Goal: Task Accomplishment & Management: Manage account settings

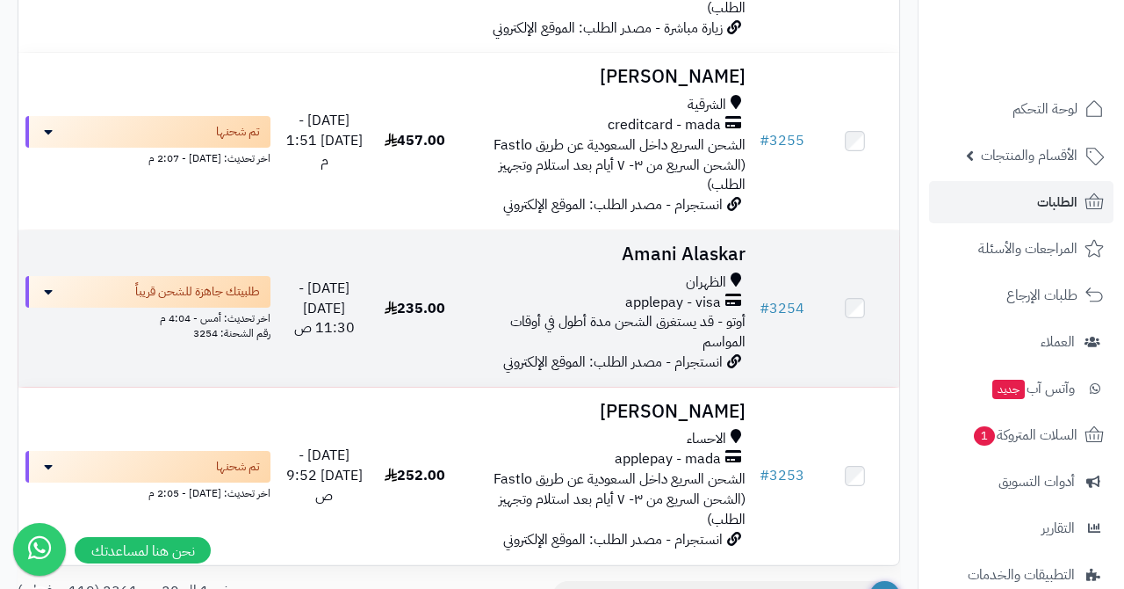
scroll to position [2663, 0]
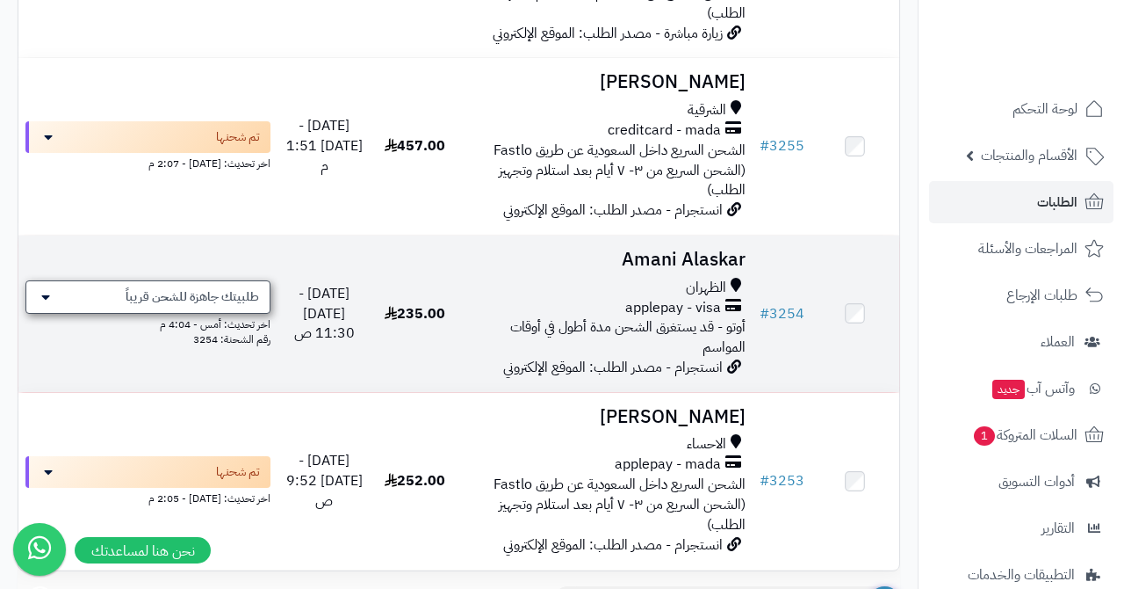
click at [209, 288] on span "طلبيتك جاهزة للشحن قريباً" at bounding box center [193, 297] width 134 height 18
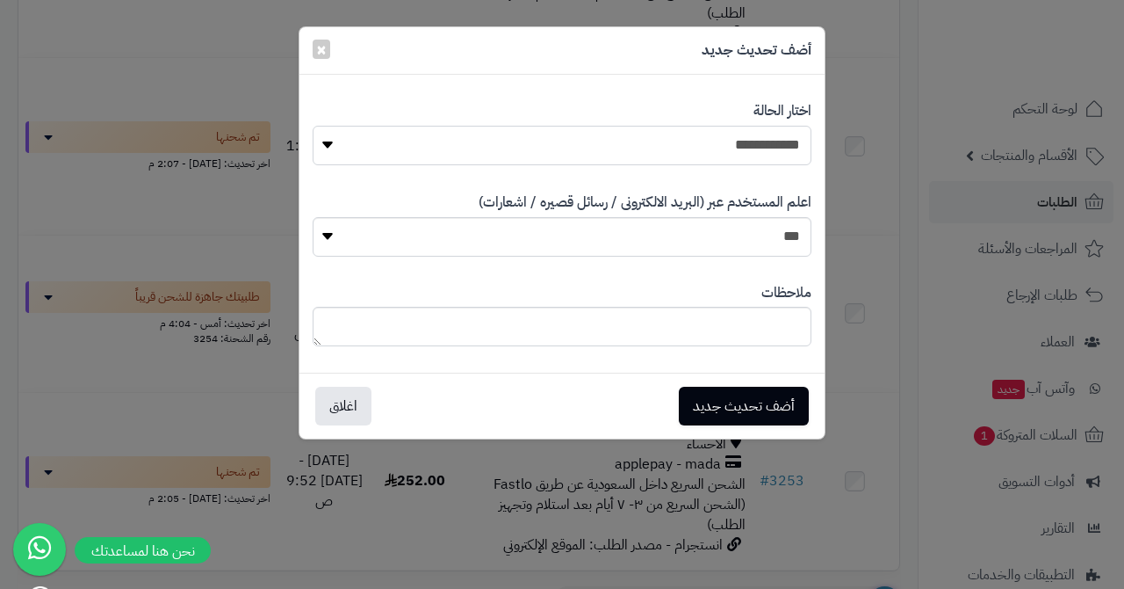
select select "*"
click at [751, 392] on button "أضف تحديث جديد" at bounding box center [744, 405] width 130 height 39
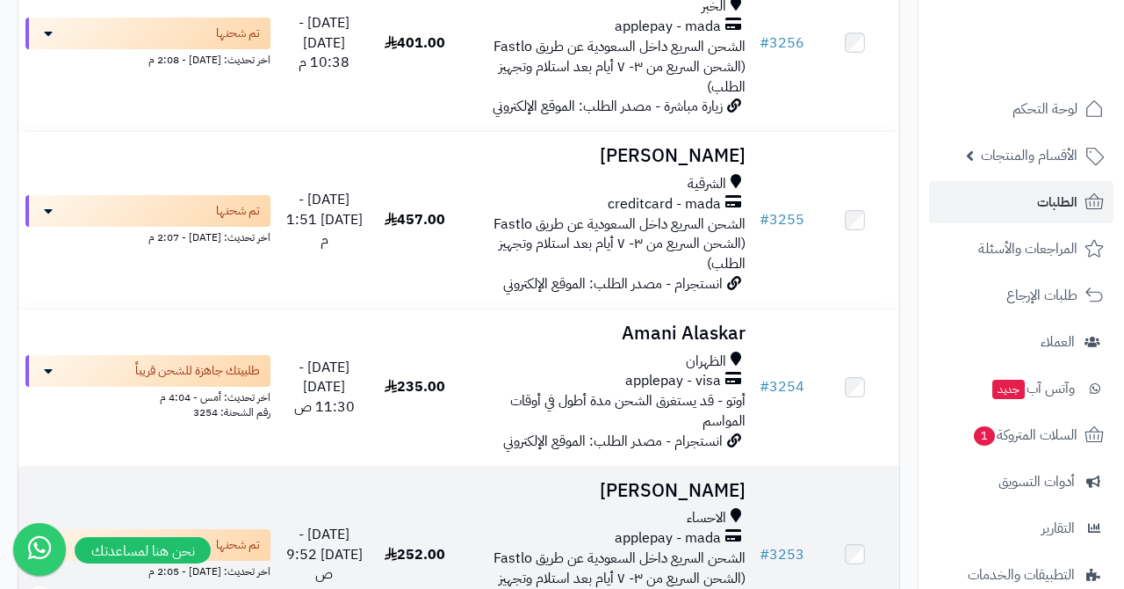
scroll to position [2644, 0]
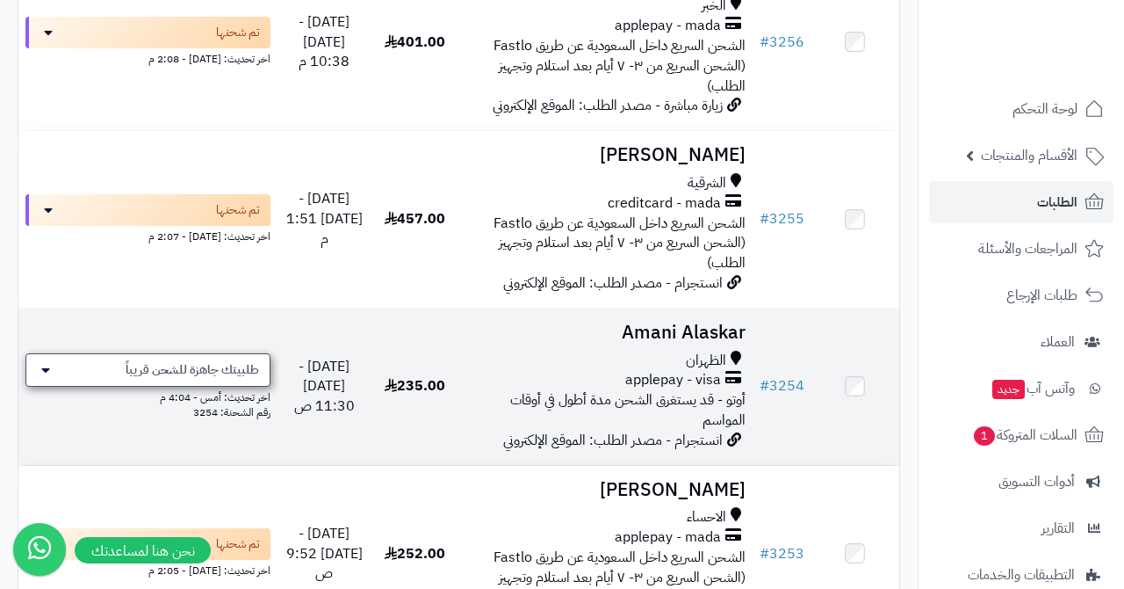
click at [206, 361] on span "طلبيتك جاهزة للشحن قريباً" at bounding box center [193, 370] width 134 height 18
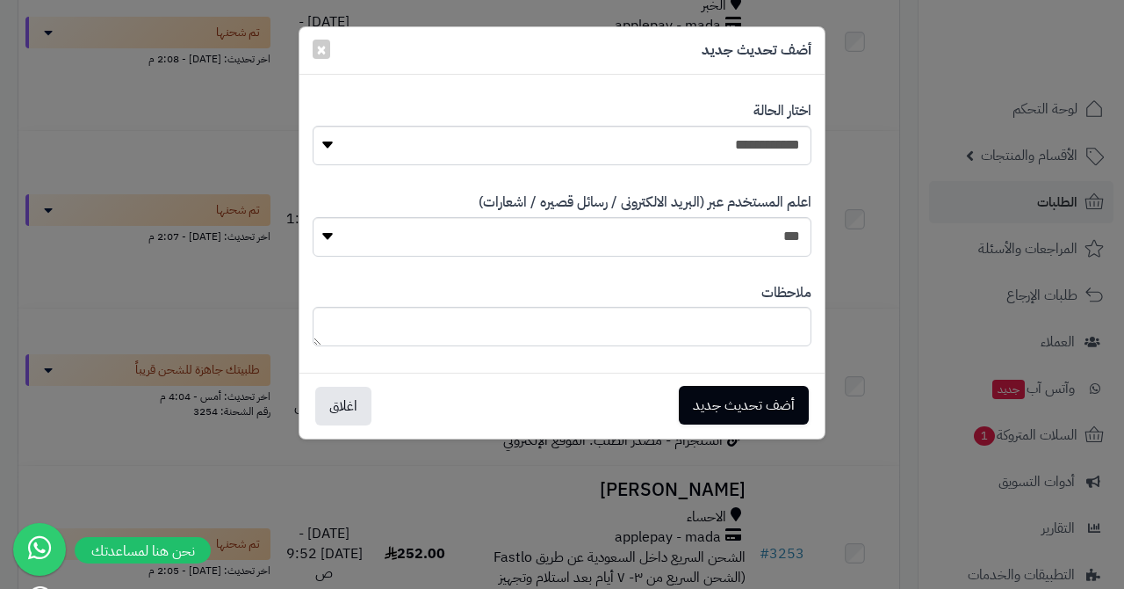
click at [721, 390] on button "أضف تحديث جديد" at bounding box center [744, 405] width 130 height 39
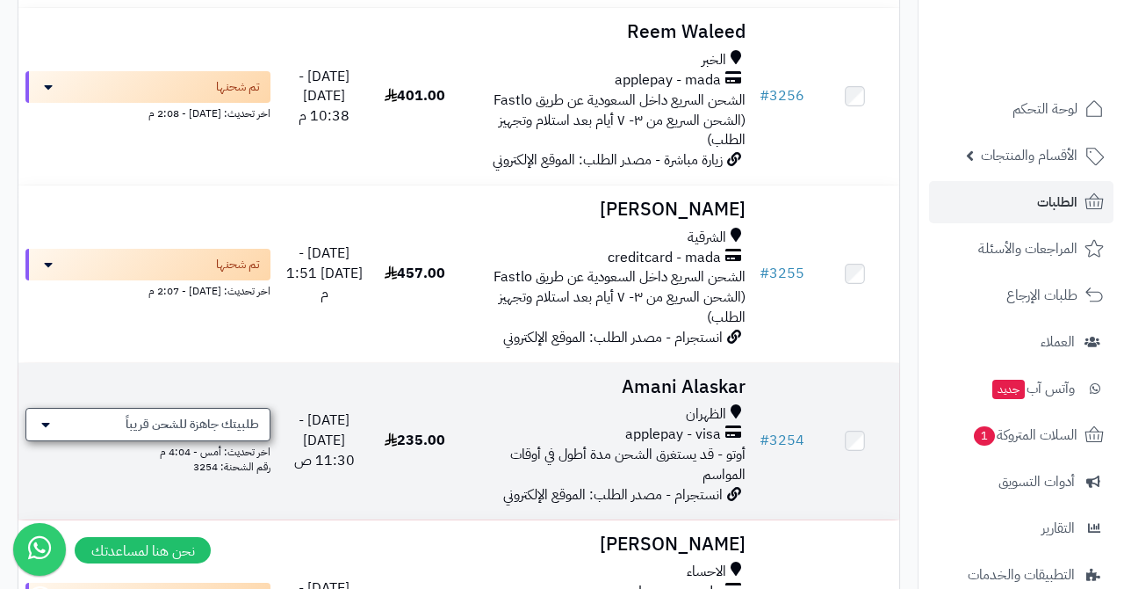
click at [191, 416] on span "طلبيتك جاهزة للشحن قريباً" at bounding box center [193, 425] width 134 height 18
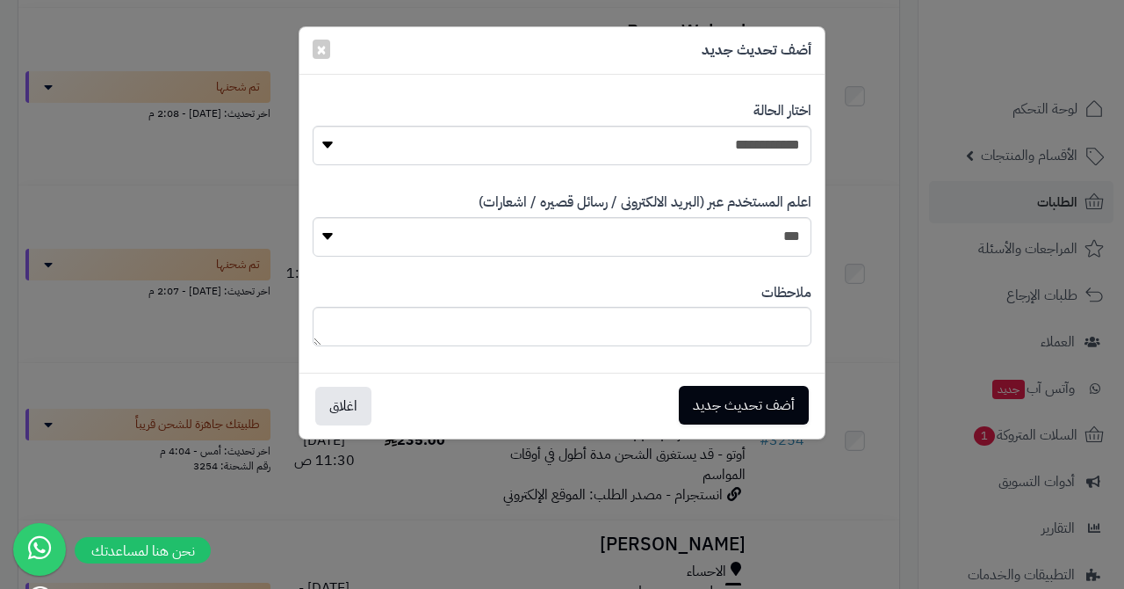
click at [722, 388] on button "أضف تحديث جديد" at bounding box center [744, 405] width 130 height 39
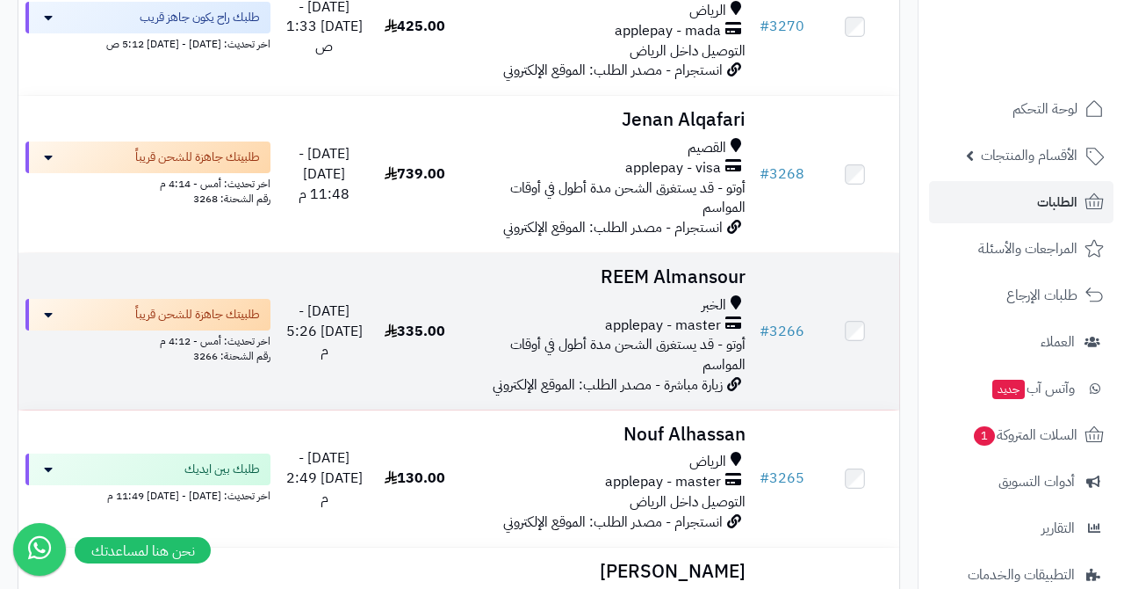
scroll to position [1018, 0]
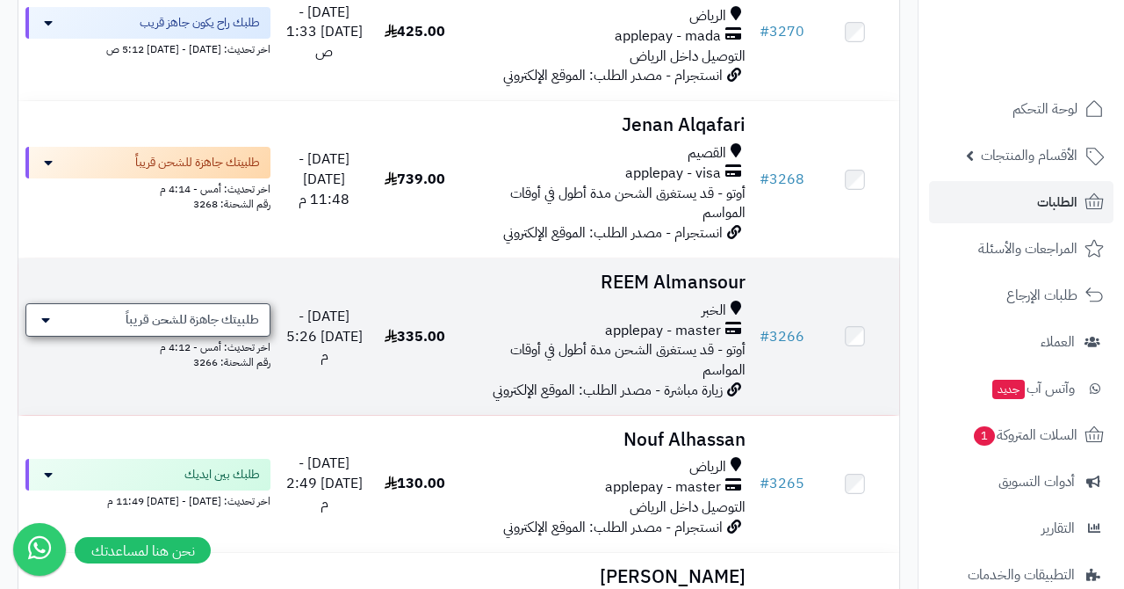
click at [248, 311] on span "طلبيتك جاهزة للشحن قريباً" at bounding box center [193, 320] width 134 height 18
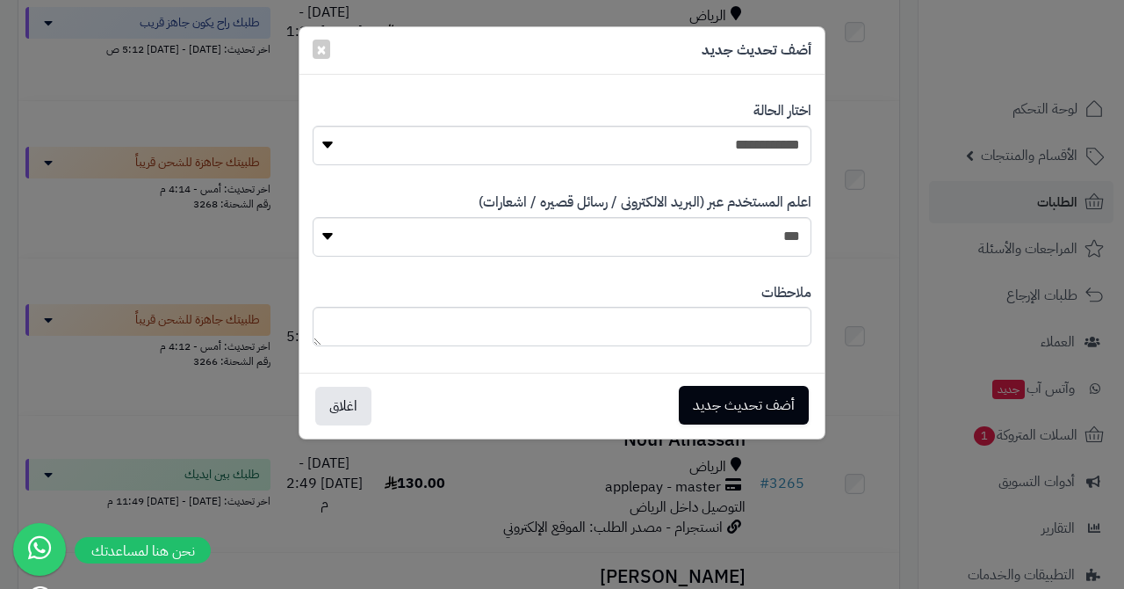
click at [711, 401] on button "أضف تحديث جديد" at bounding box center [744, 405] width 130 height 39
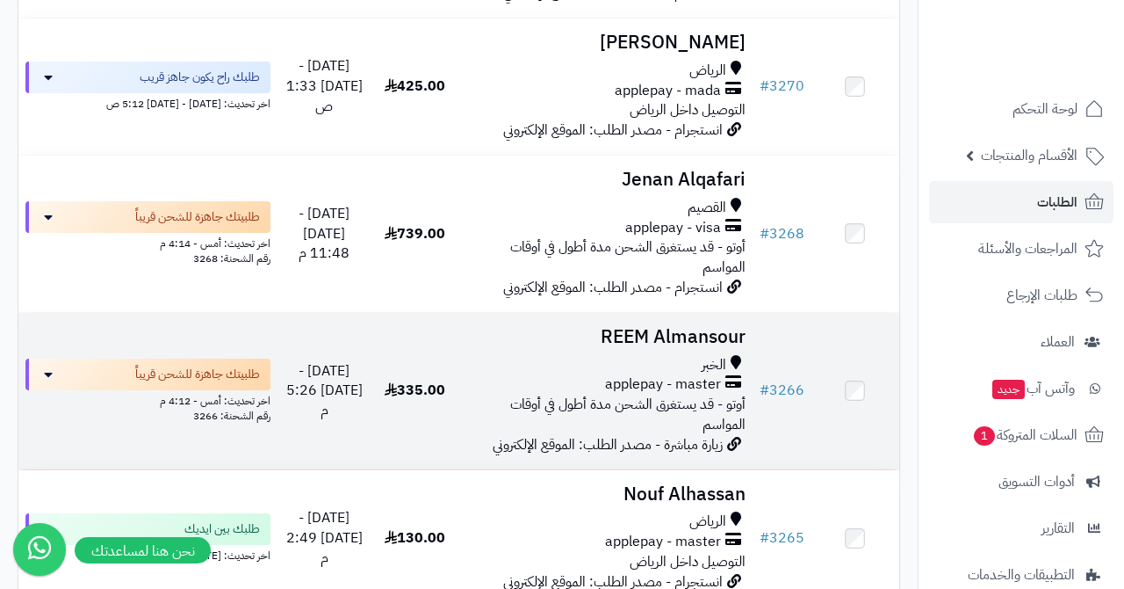
click at [648, 327] on h3 "REEM Almansour" at bounding box center [605, 337] width 279 height 20
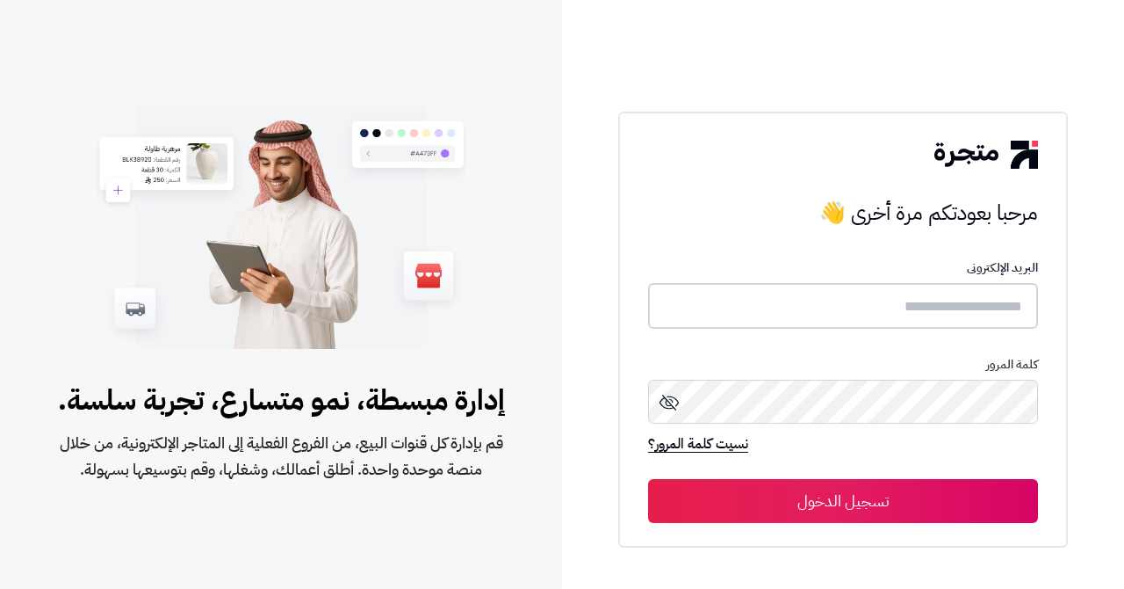
type input "**********"
click at [755, 507] on button "تسجيل الدخول" at bounding box center [843, 501] width 390 height 44
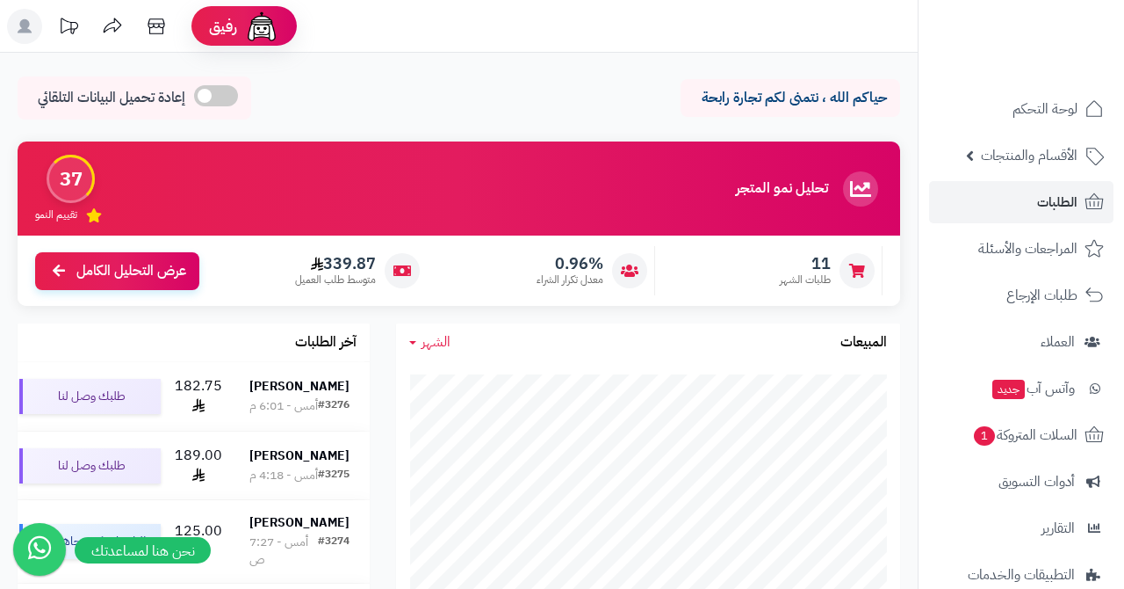
click at [1026, 199] on link "الطلبات" at bounding box center [1021, 202] width 184 height 42
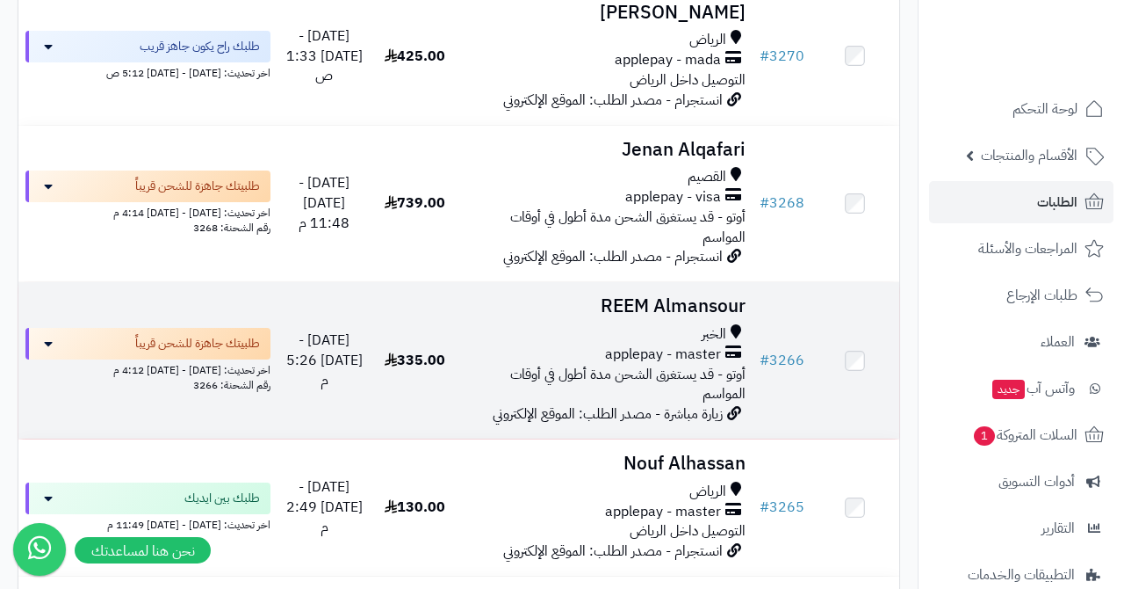
scroll to position [1118, 0]
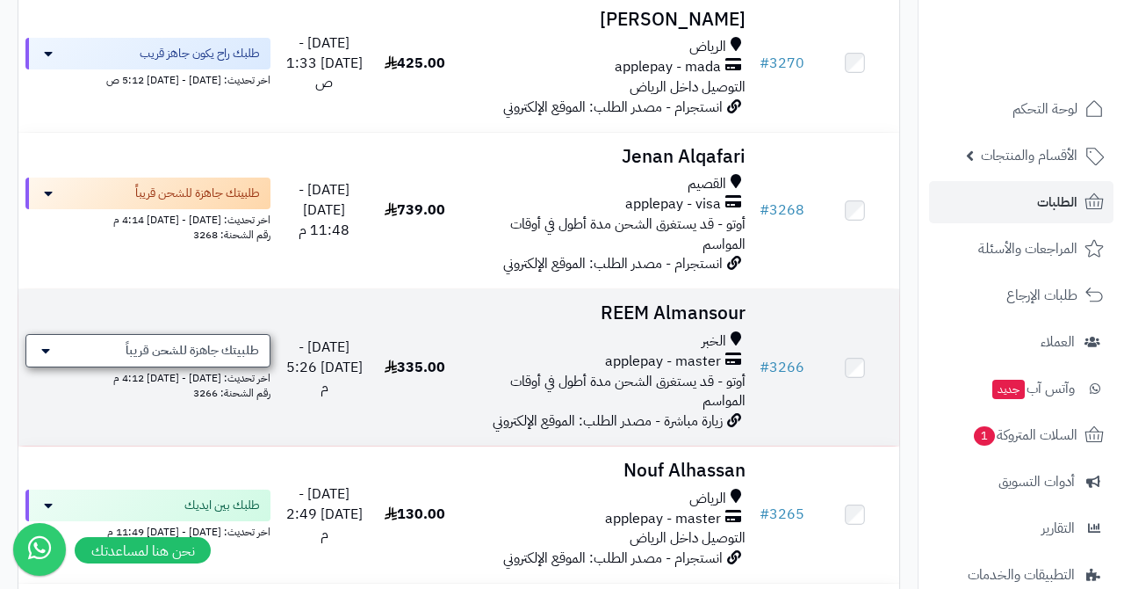
click at [241, 342] on span "طلبيتك جاهزة للشحن قريباً" at bounding box center [193, 351] width 134 height 18
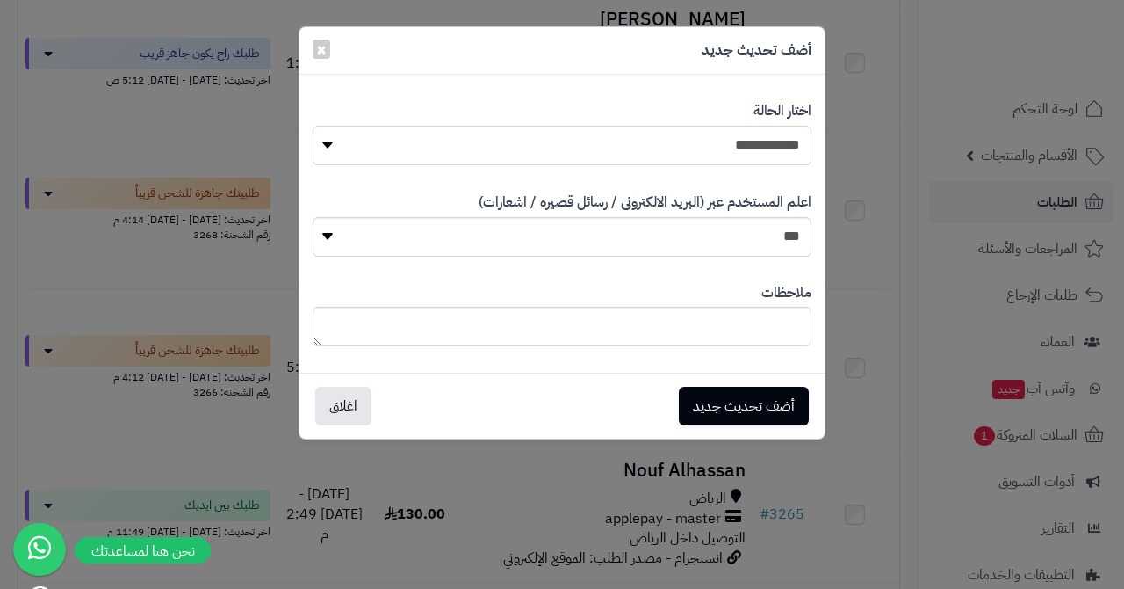
select select "*"
click at [733, 405] on button "أضف تحديث جديد" at bounding box center [744, 405] width 130 height 39
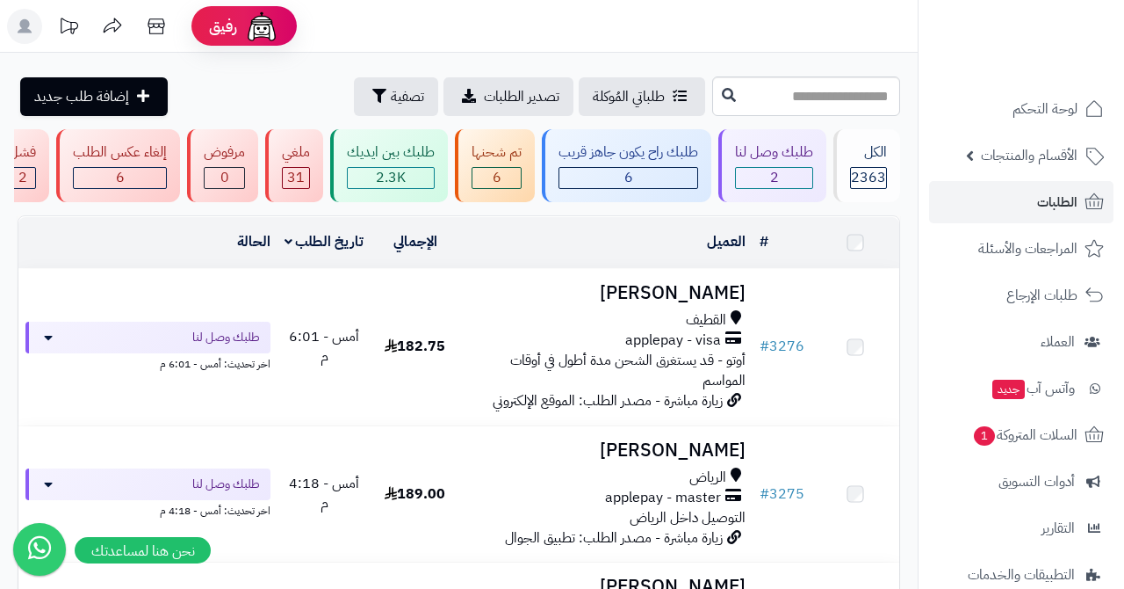
scroll to position [2765, 0]
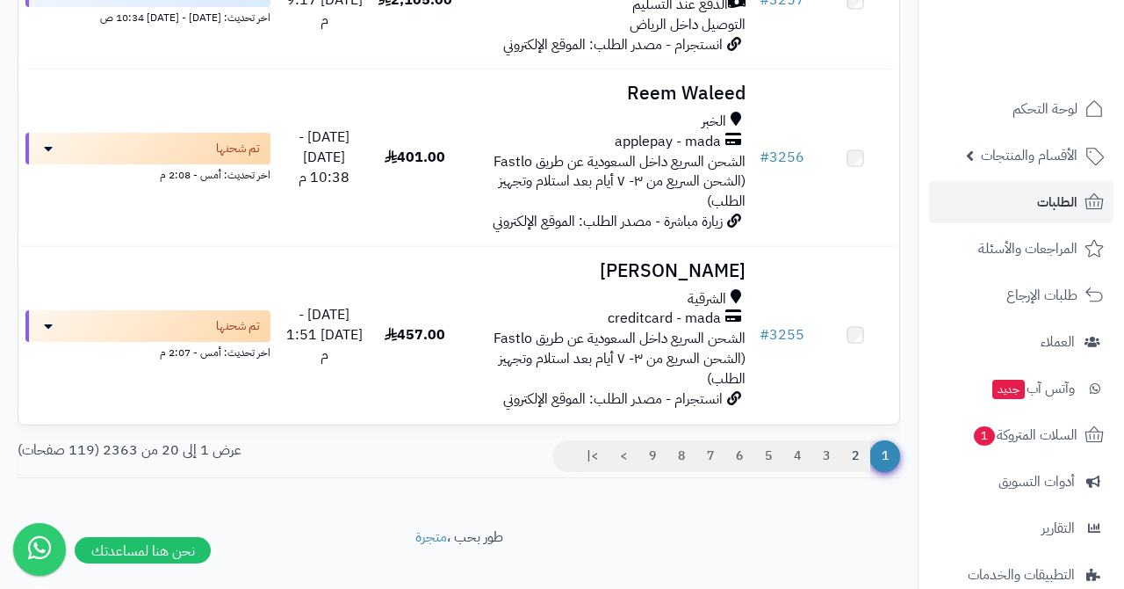
click at [860, 440] on link "2" at bounding box center [856, 456] width 30 height 32
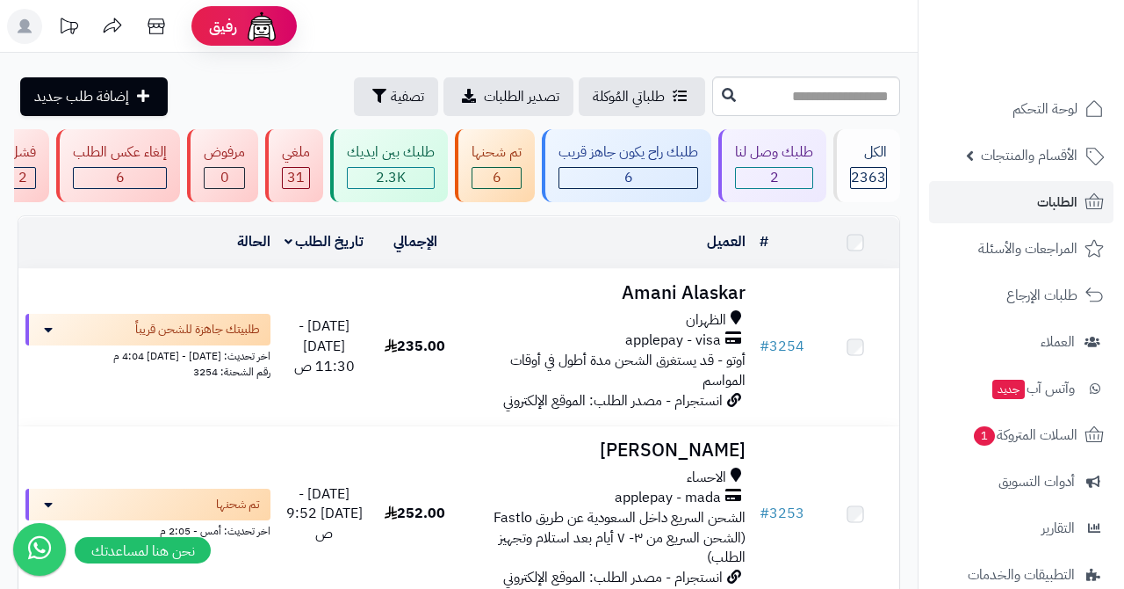
click at [207, 329] on span "طلبيتك جاهزة للشحن قريباً" at bounding box center [197, 330] width 125 height 18
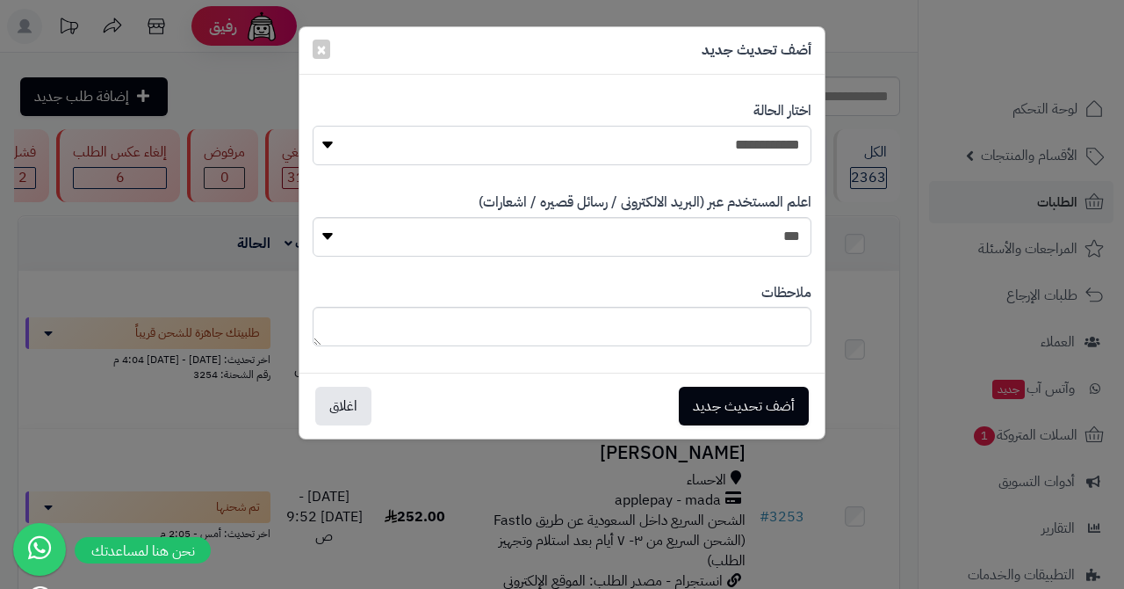
click at [712, 135] on select "**********" at bounding box center [562, 146] width 499 height 40
select select "*"
click at [736, 389] on button "أضف تحديث جديد" at bounding box center [744, 405] width 130 height 39
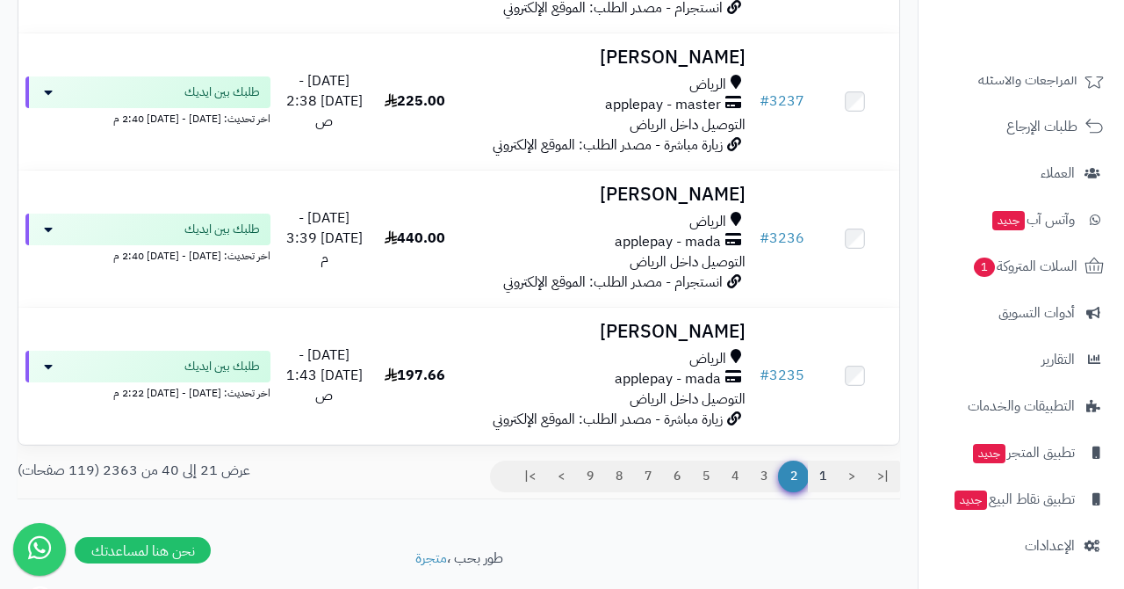
scroll to position [2752, 0]
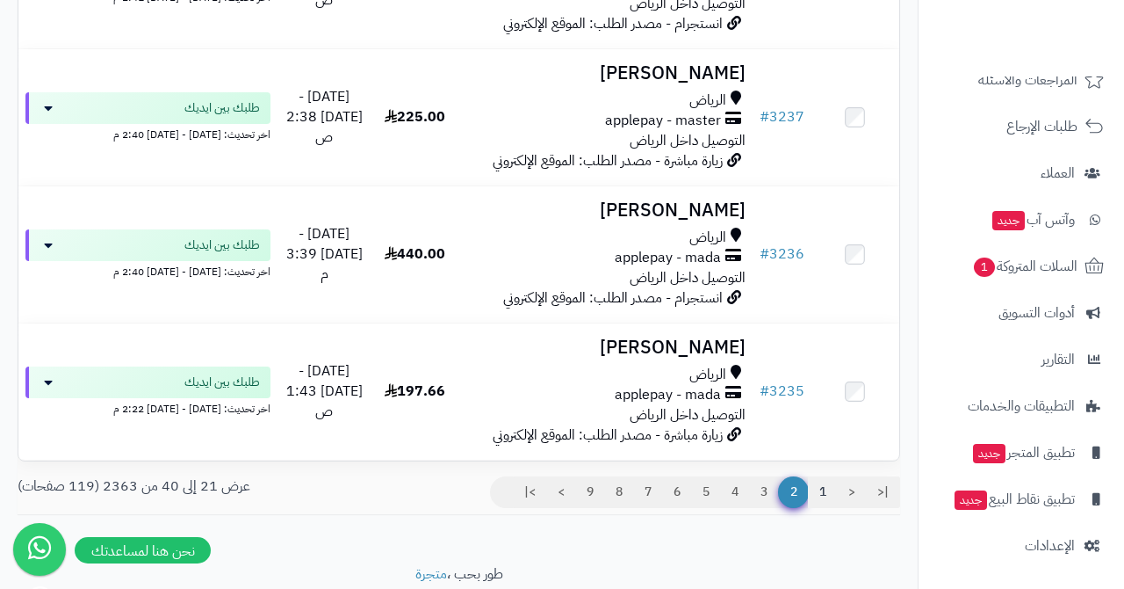
click at [819, 476] on link "1" at bounding box center [823, 492] width 30 height 32
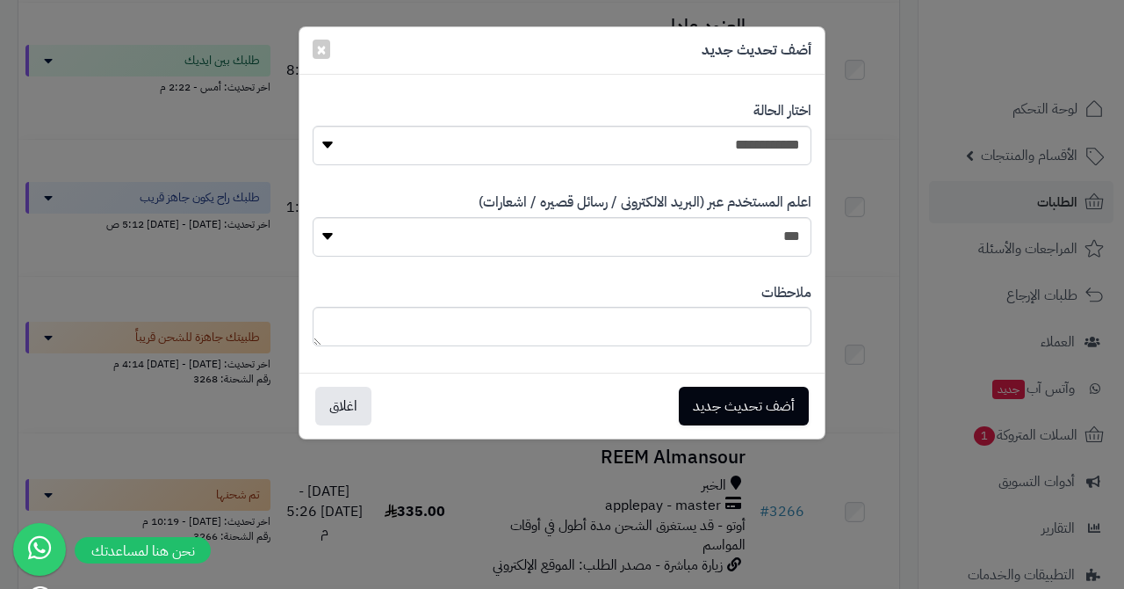
scroll to position [974, 0]
select select "*"
click at [712, 397] on button "أضف تحديث جديد" at bounding box center [744, 405] width 130 height 39
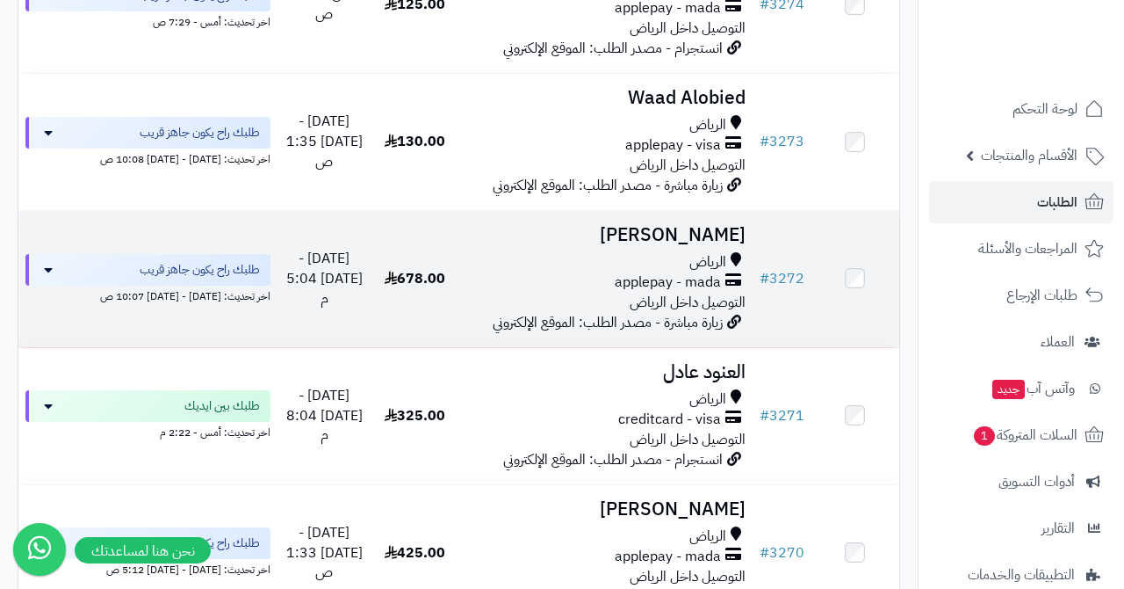
scroll to position [626, 0]
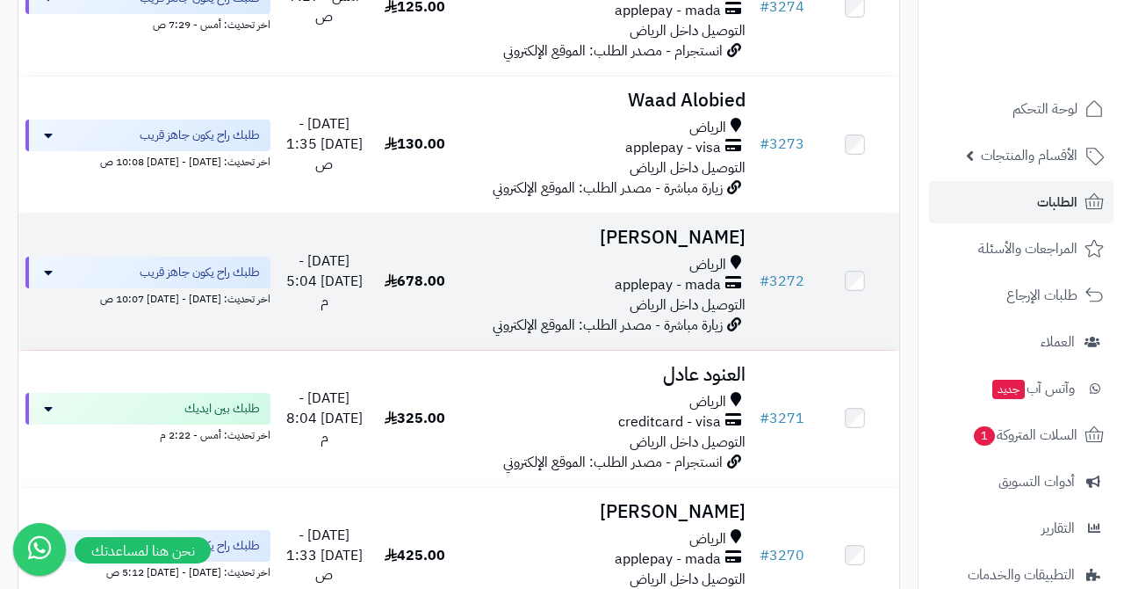
click at [697, 235] on h3 "[PERSON_NAME]" at bounding box center [605, 238] width 279 height 20
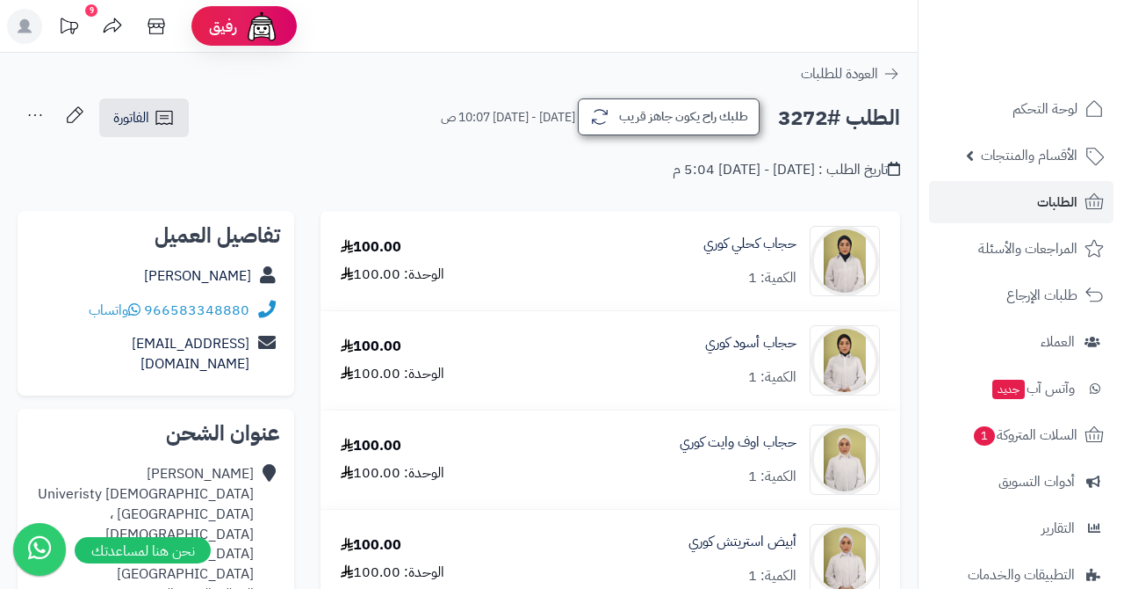
click at [648, 107] on button "طلبك راح يكون جاهز قريب" at bounding box center [669, 116] width 182 height 37
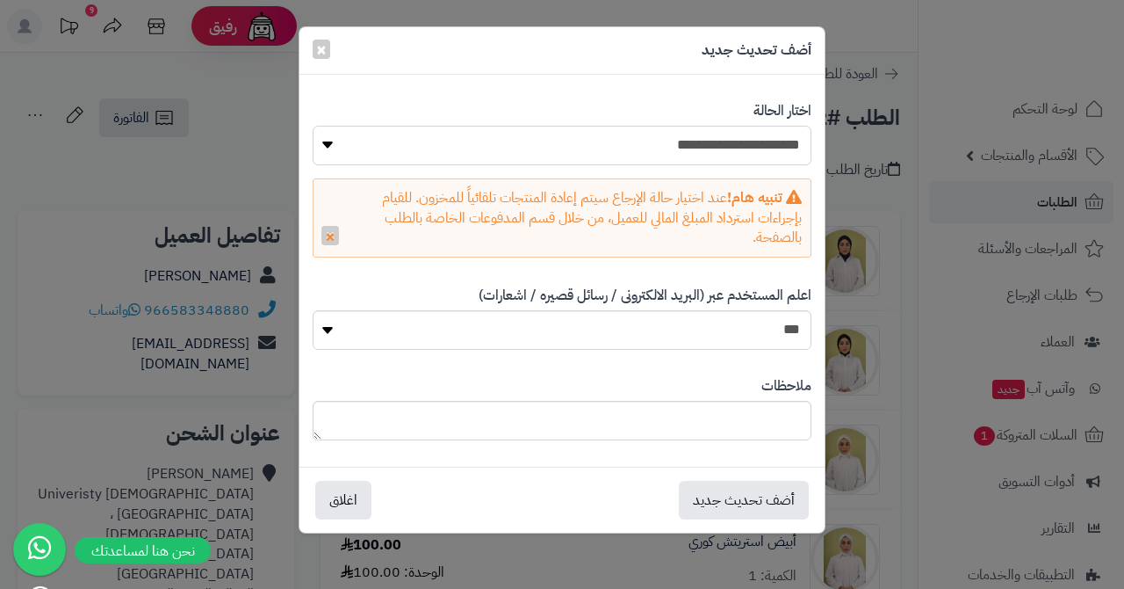
click at [754, 129] on select "**********" at bounding box center [562, 146] width 499 height 40
select select "*"
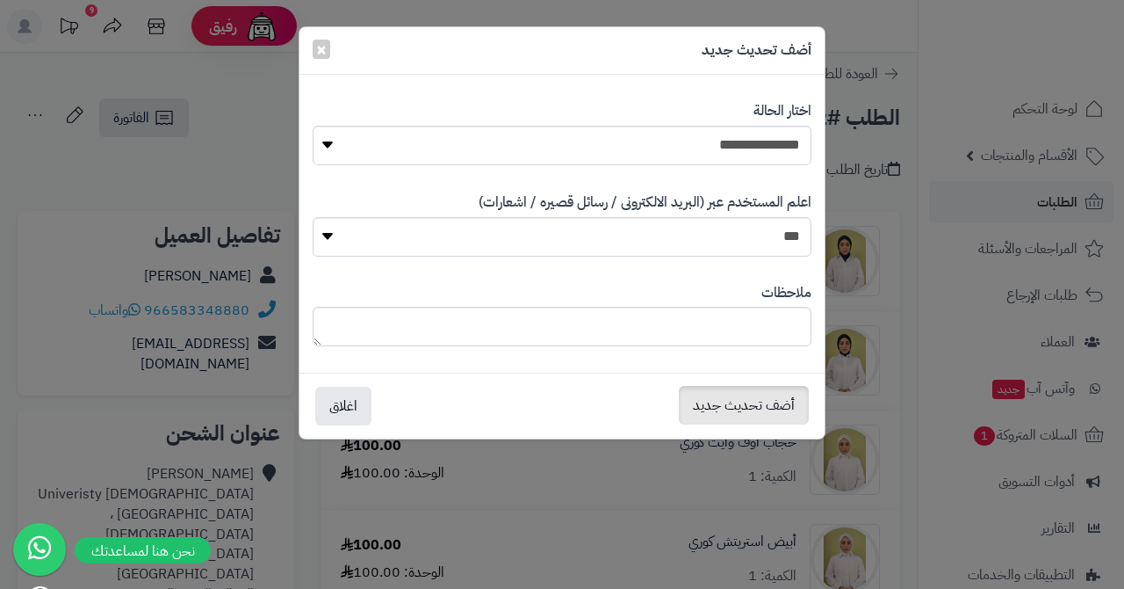
click at [744, 408] on button "أضف تحديث جديد" at bounding box center [744, 405] width 130 height 39
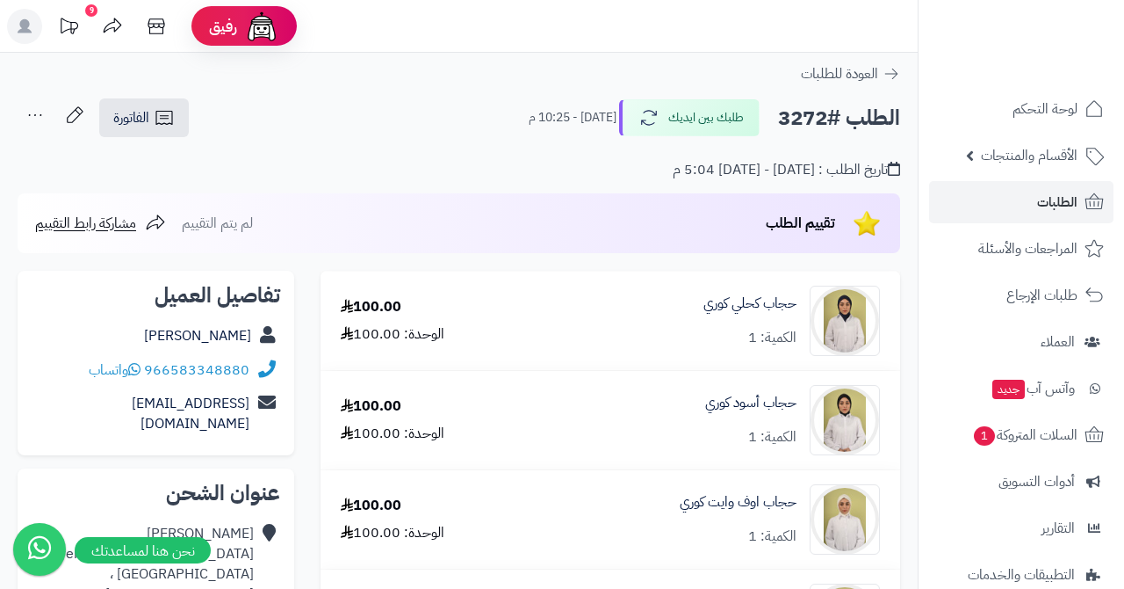
click at [982, 197] on link "الطلبات" at bounding box center [1021, 202] width 184 height 42
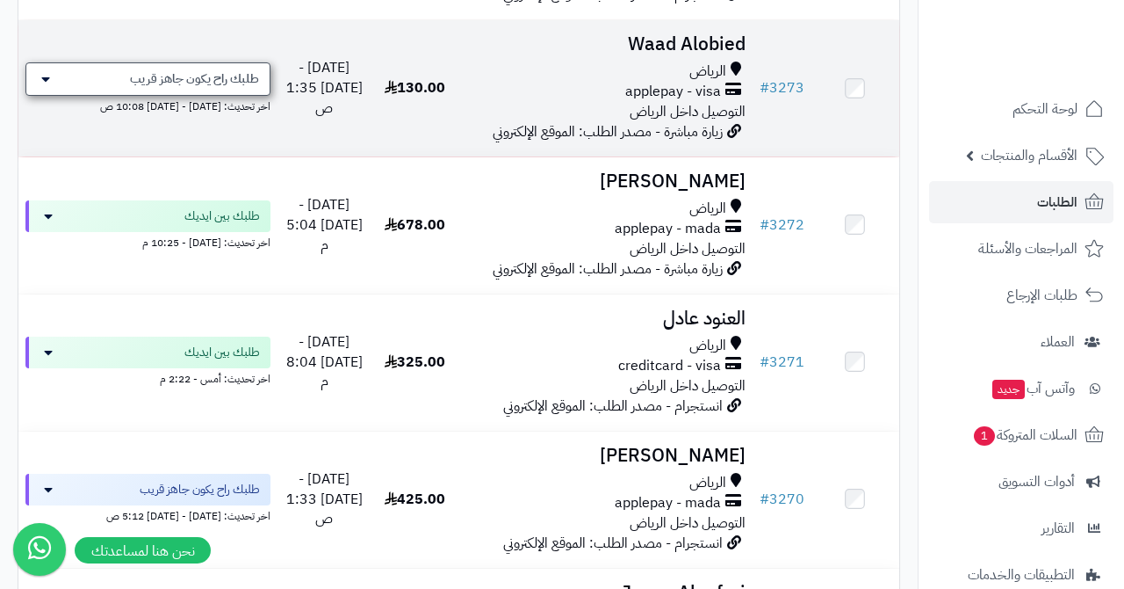
scroll to position [683, 0]
click at [158, 70] on span "طلبك راح يكون جاهز قريب" at bounding box center [194, 79] width 129 height 18
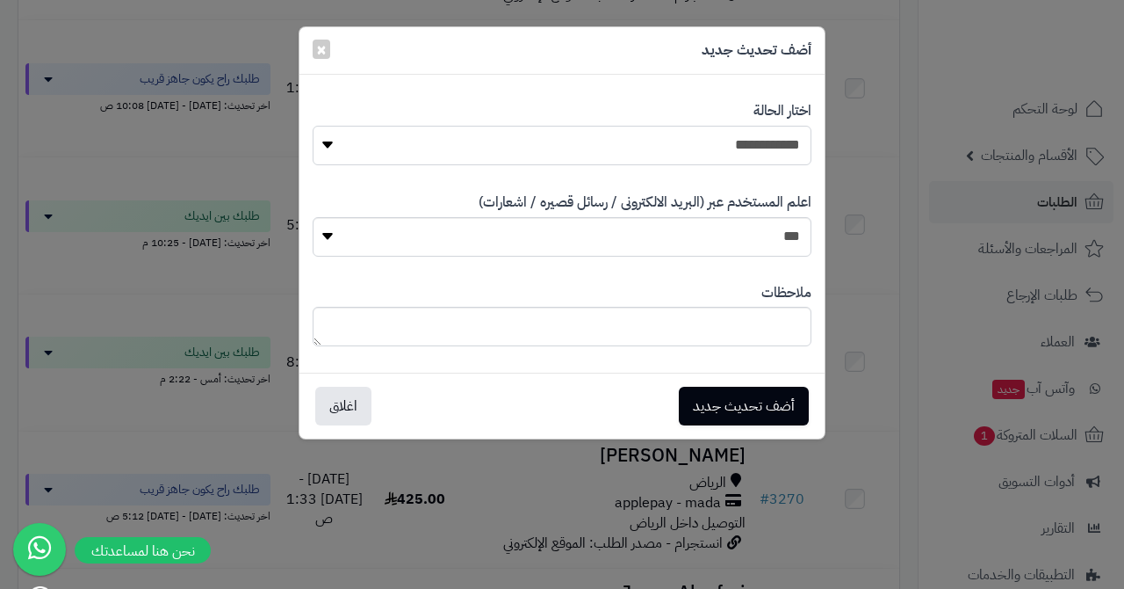
select select "*"
click at [727, 406] on button "أضف تحديث جديد" at bounding box center [744, 405] width 130 height 39
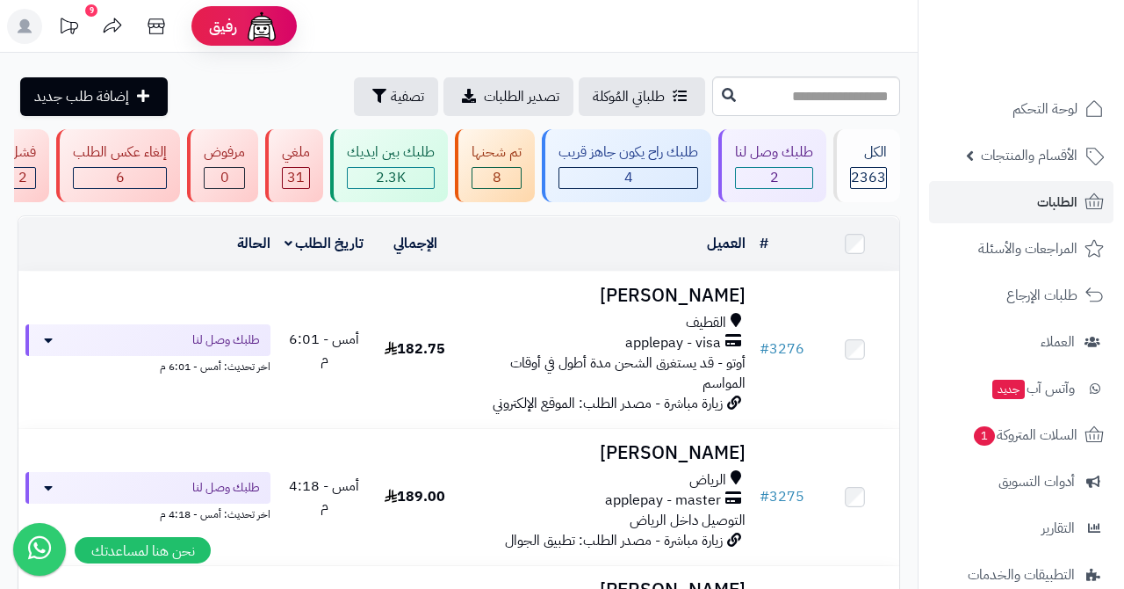
click at [499, 173] on span "8" at bounding box center [497, 177] width 9 height 21
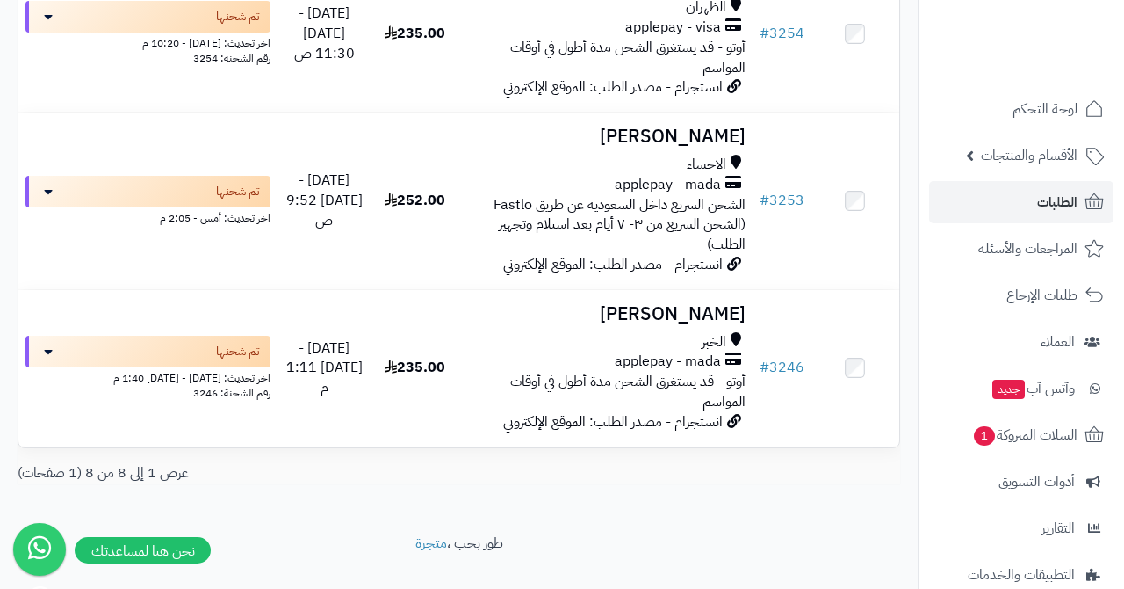
scroll to position [1160, 0]
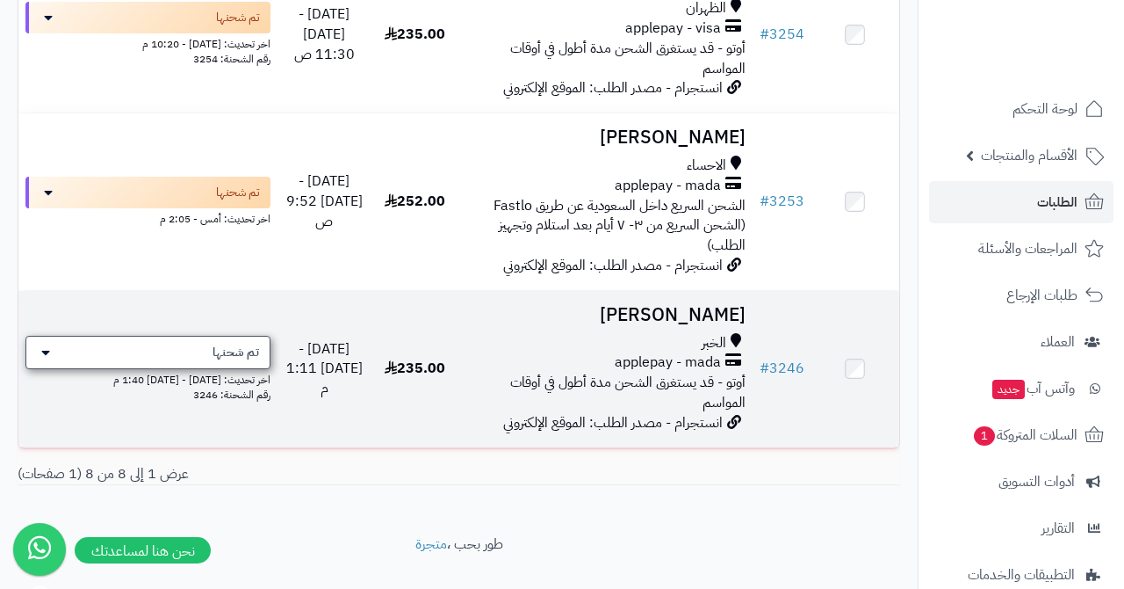
click at [183, 336] on div "تم شحنها" at bounding box center [147, 352] width 245 height 33
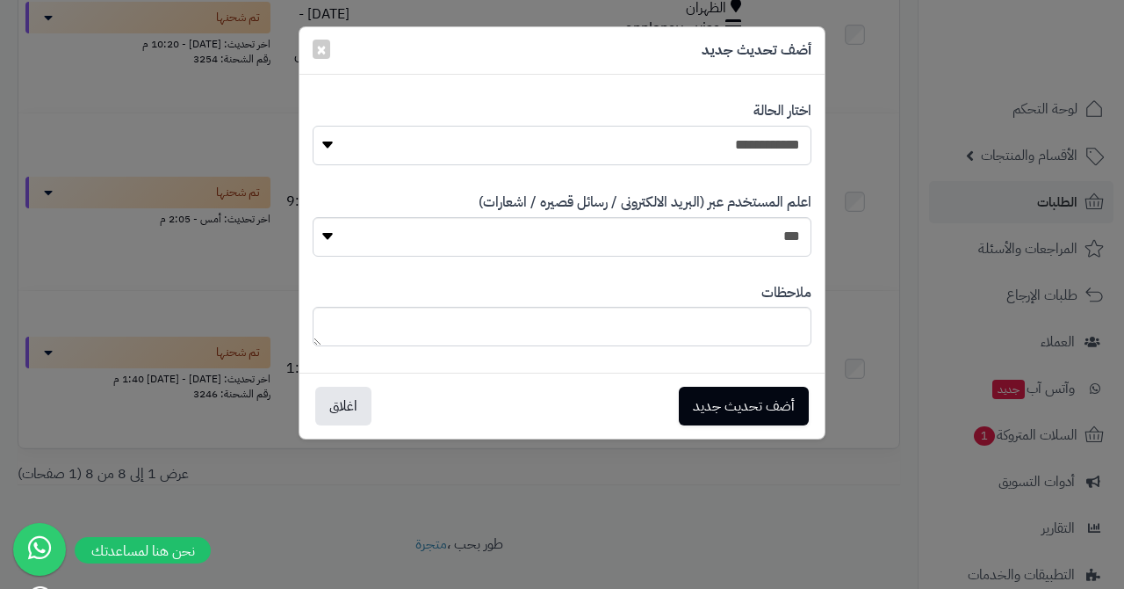
select select "*"
click at [721, 401] on button "أضف تحديث جديد" at bounding box center [744, 405] width 130 height 39
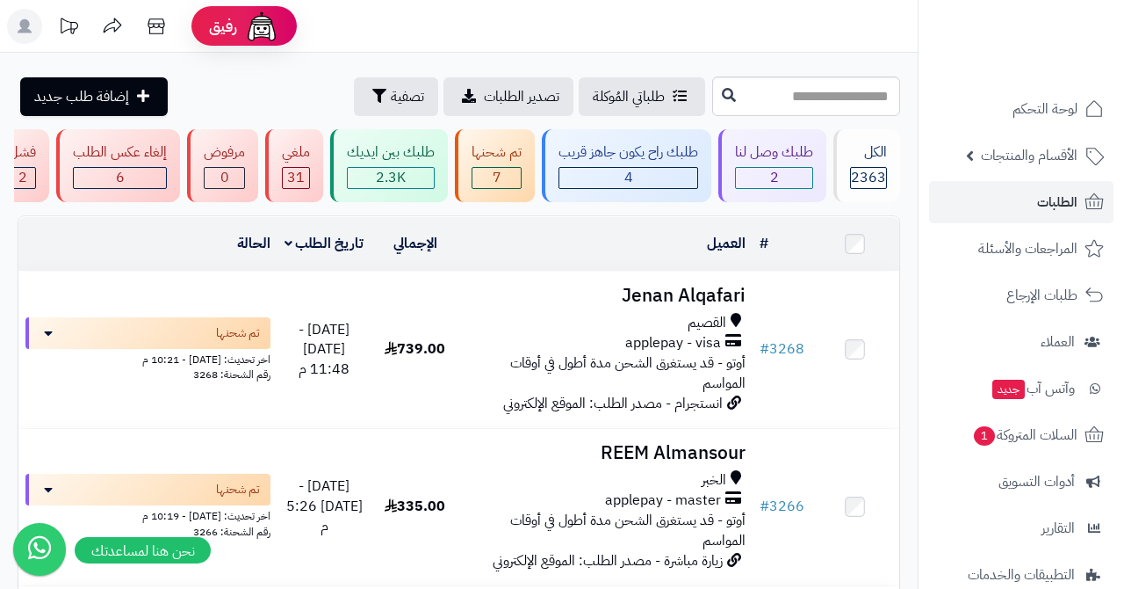
scroll to position [1007, 0]
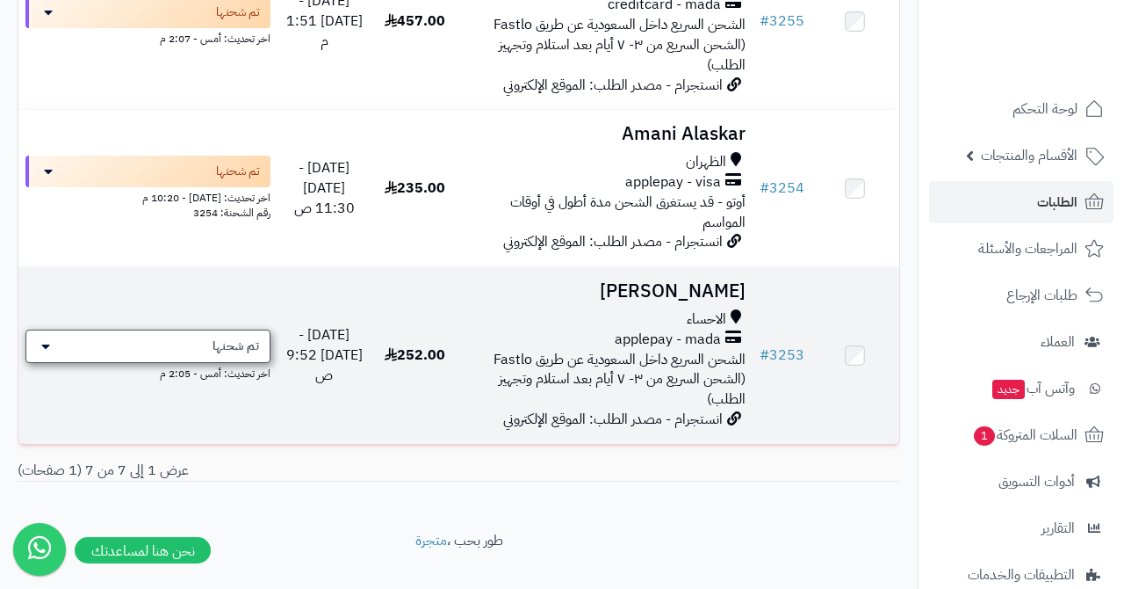
click at [191, 329] on div "تم شحنها" at bounding box center [147, 345] width 245 height 33
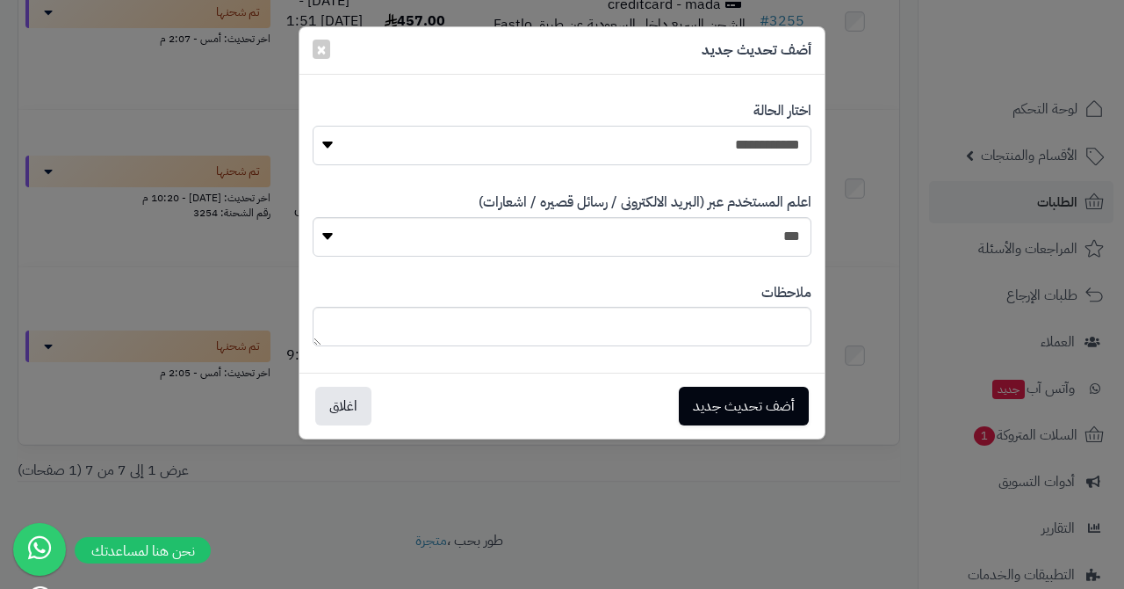
select select "*"
click at [706, 394] on button "أضف تحديث جديد" at bounding box center [744, 406] width 130 height 39
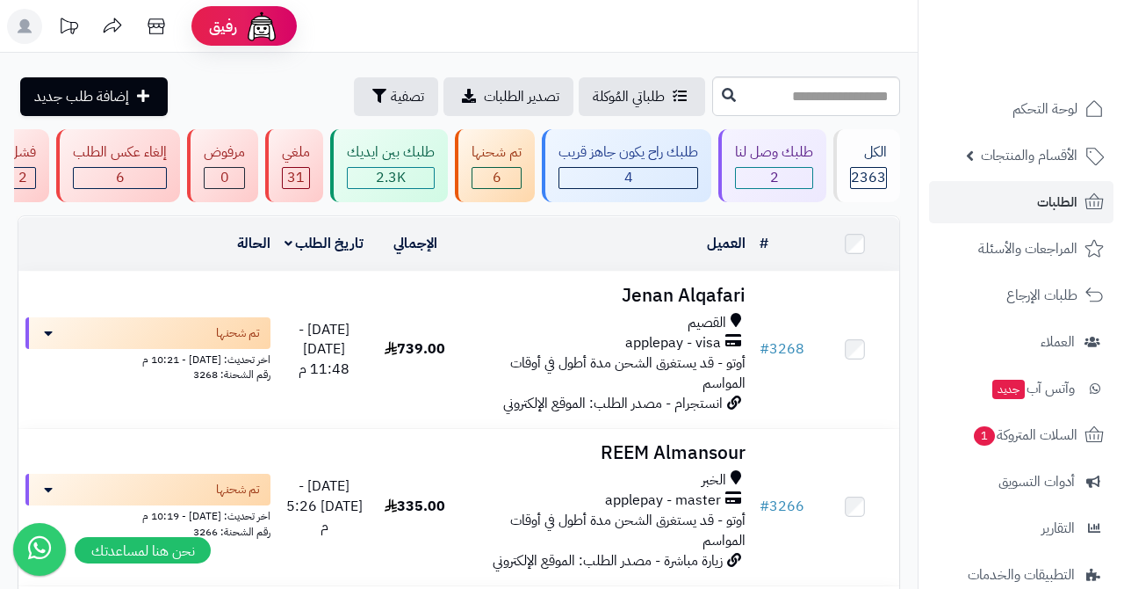
scroll to position [834, 0]
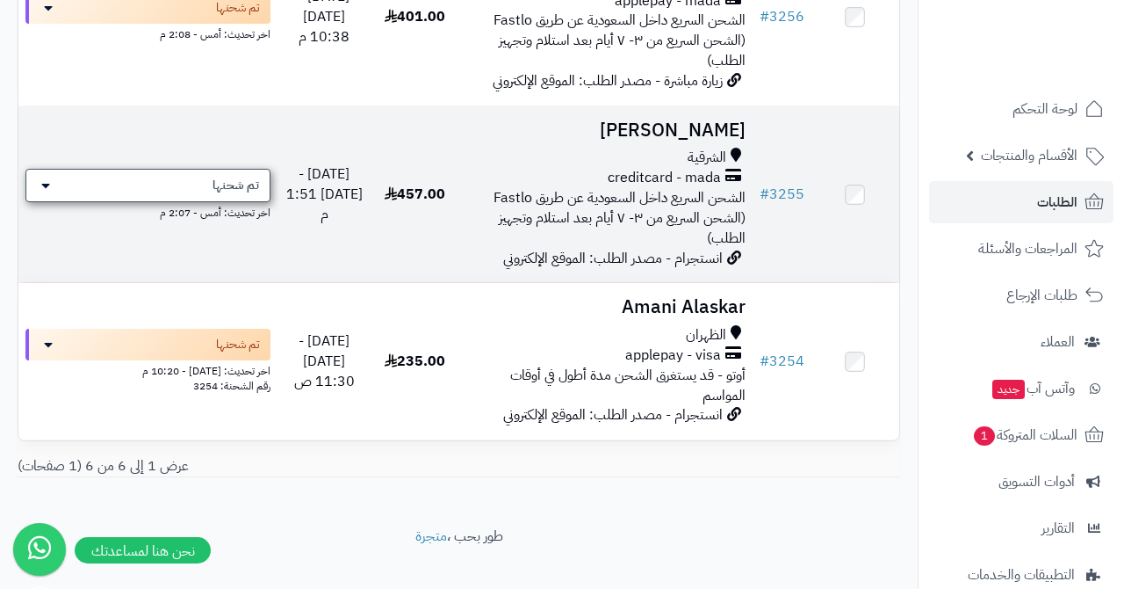
click at [202, 170] on div "تم شحنها" at bounding box center [147, 185] width 245 height 33
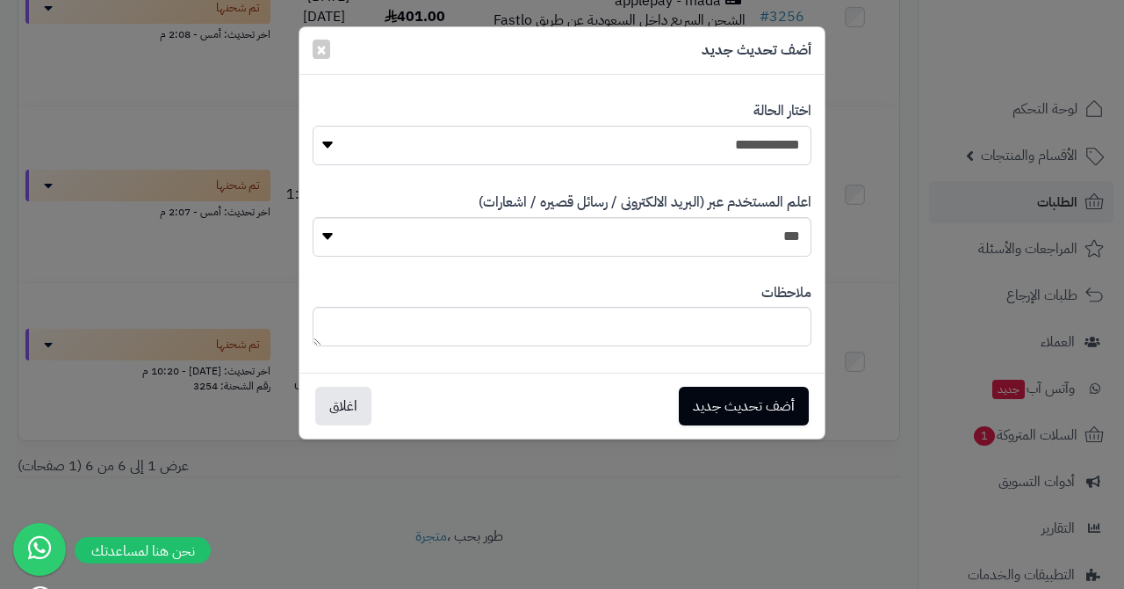
select select "*"
click at [710, 401] on button "أضف تحديث جديد" at bounding box center [744, 405] width 130 height 39
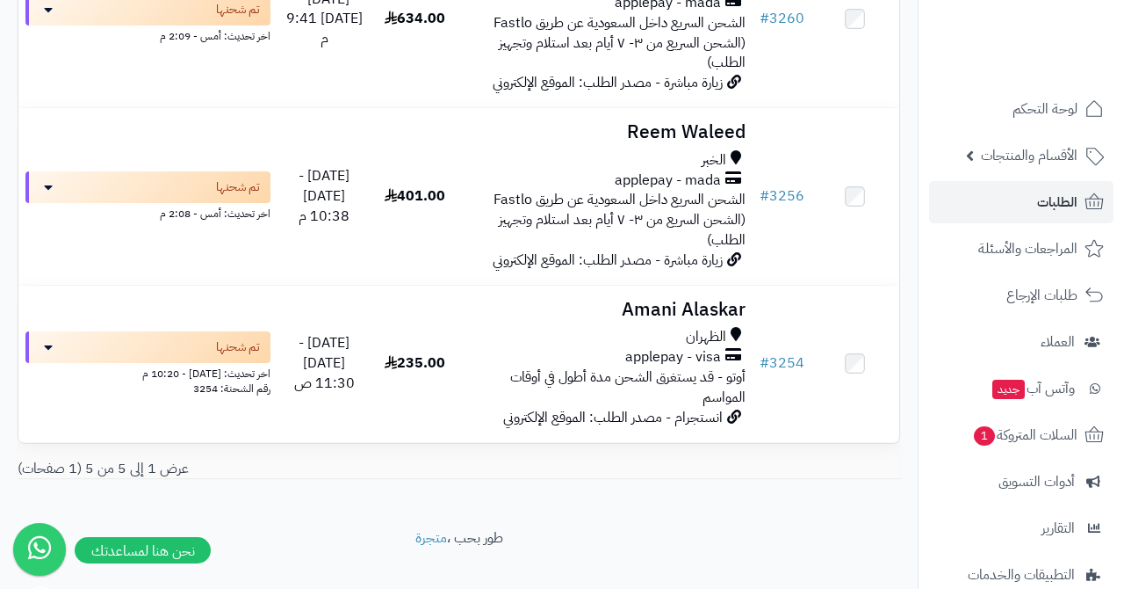
scroll to position [656, 0]
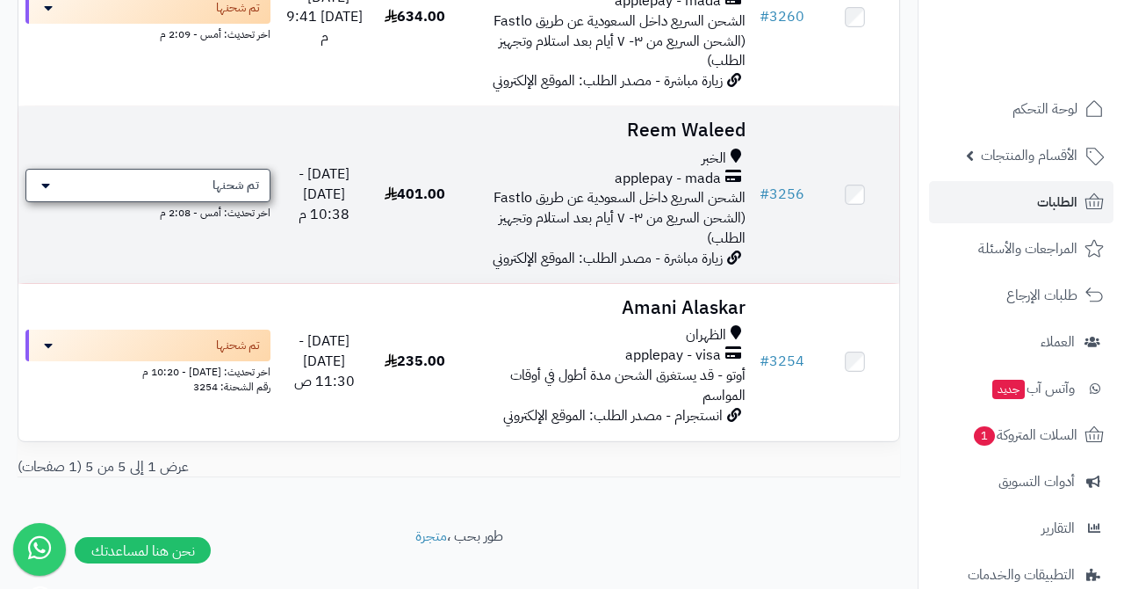
click at [242, 177] on span "تم شحنها" at bounding box center [236, 186] width 47 height 18
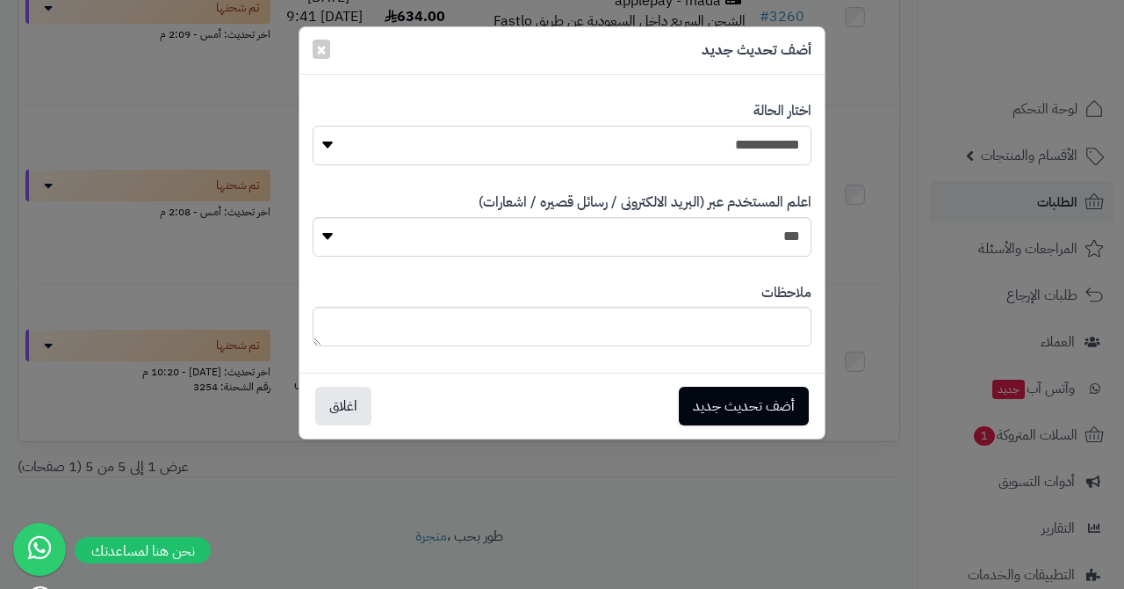
select select "*"
click at [717, 411] on button "أضف تحديث جديد" at bounding box center [744, 405] width 130 height 39
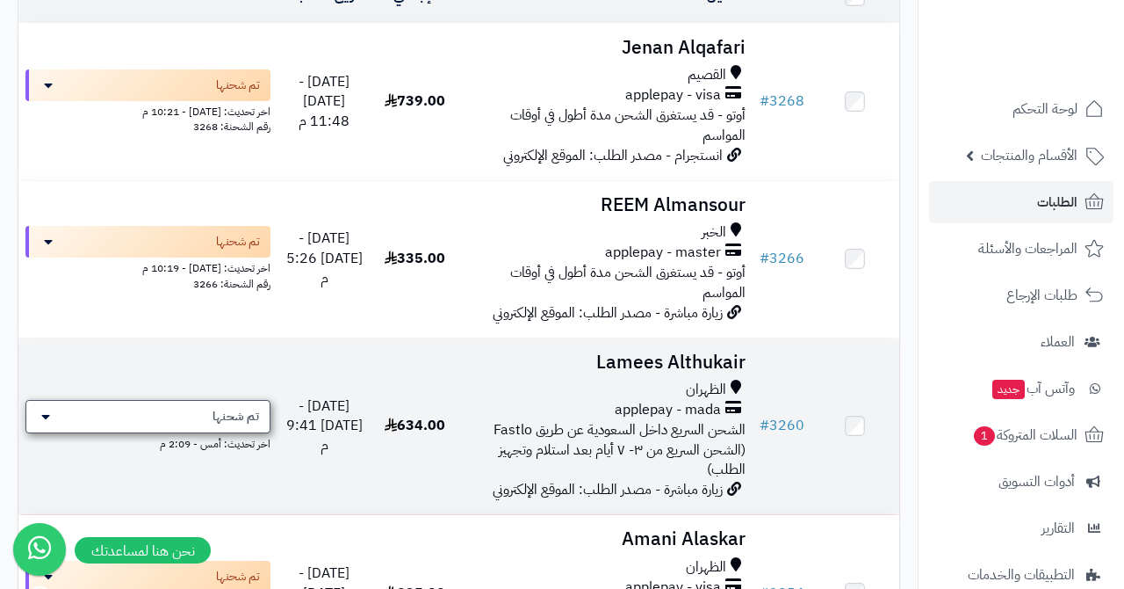
click at [208, 400] on div "تم شحنها" at bounding box center [147, 416] width 245 height 33
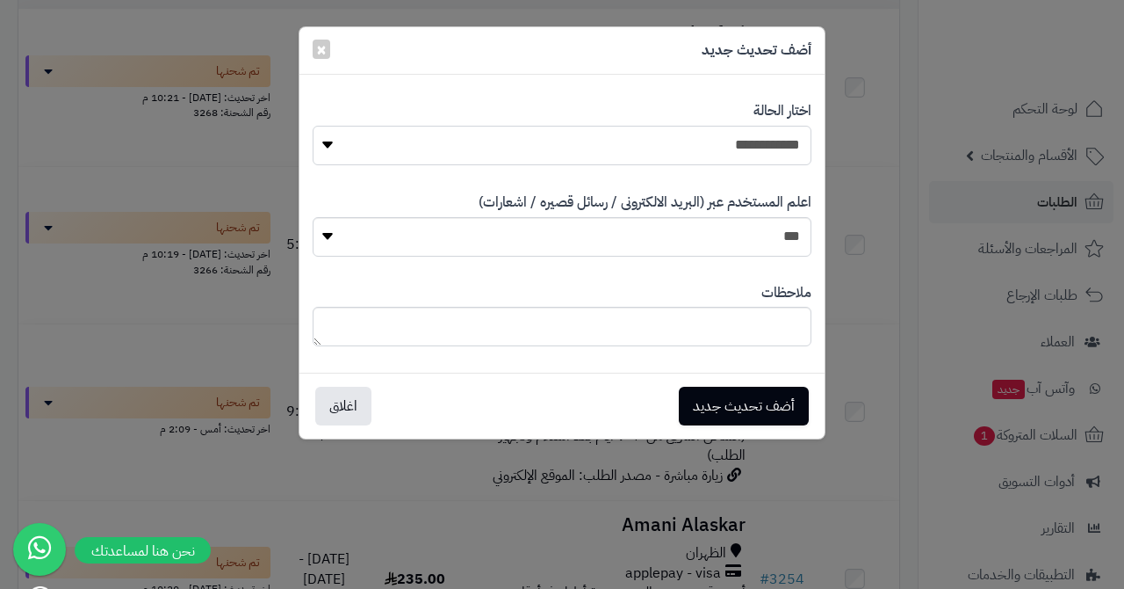
select select "*"
click at [719, 390] on button "أضف تحديث جديد" at bounding box center [744, 405] width 130 height 39
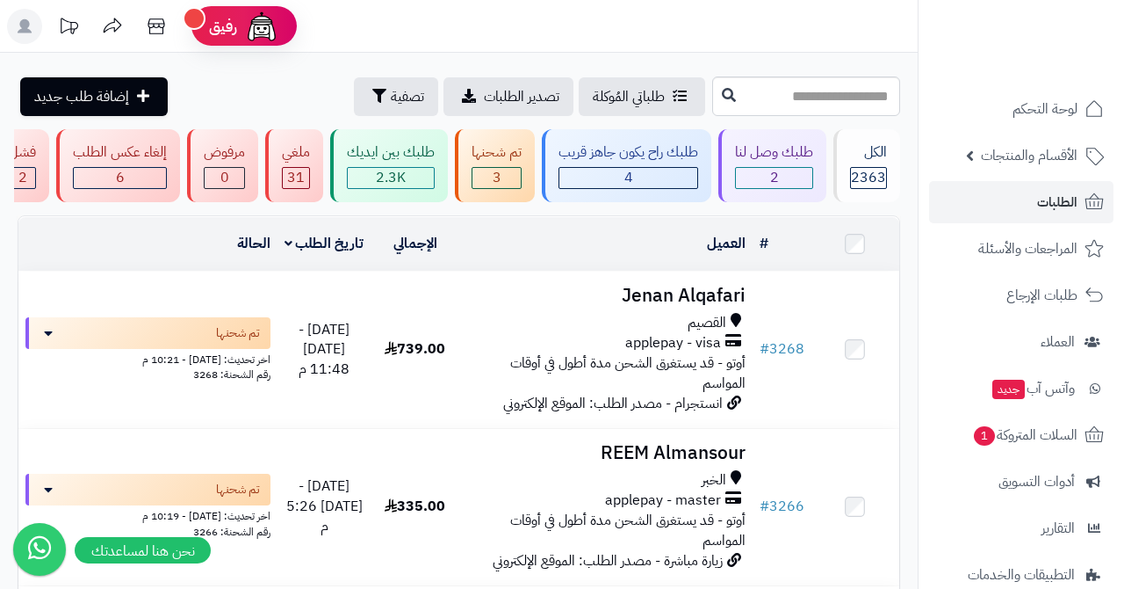
click at [772, 162] on div "طلبك وصل لنا" at bounding box center [774, 152] width 78 height 20
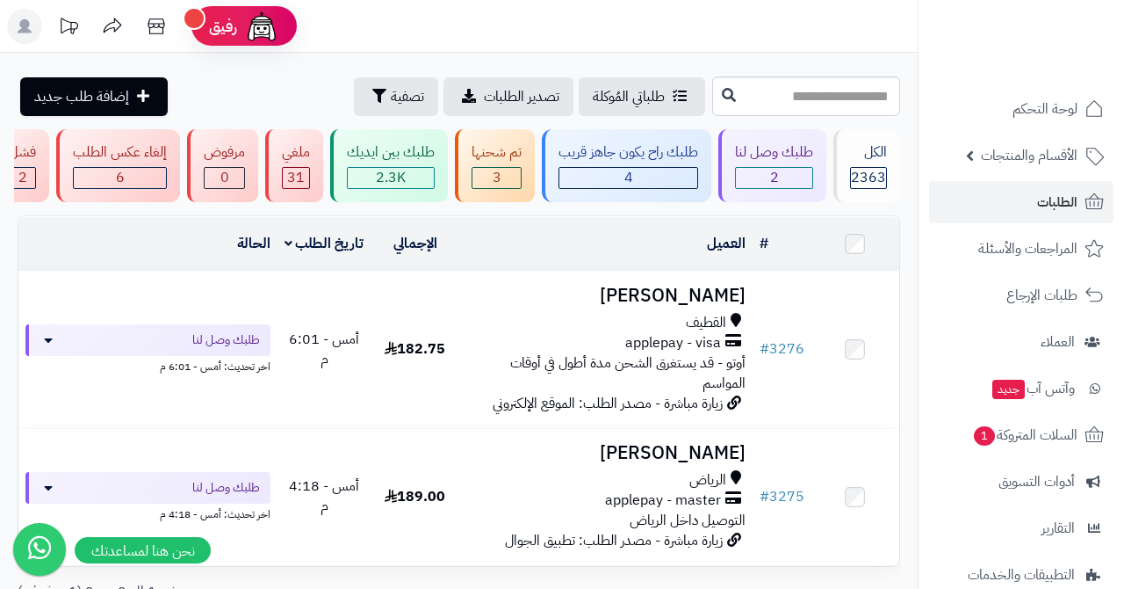
click at [1007, 204] on link "الطلبات" at bounding box center [1021, 202] width 184 height 42
